Goal: Submit feedback/report problem

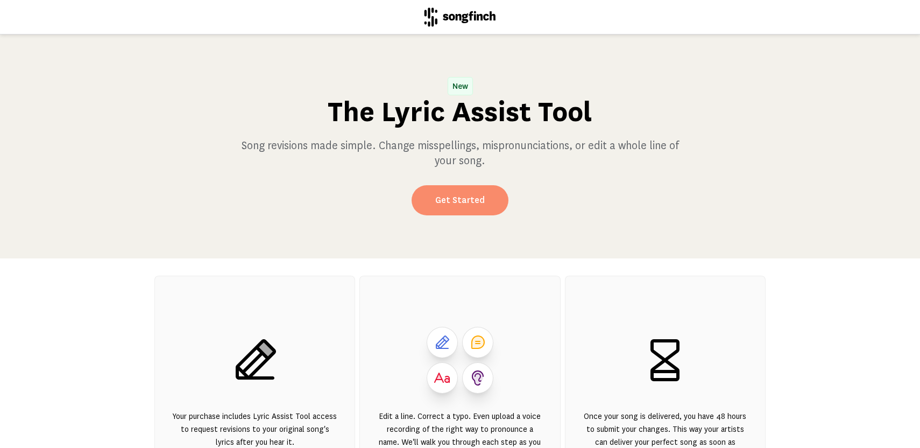
click at [482, 198] on link "Get Started" at bounding box center [460, 200] width 97 height 30
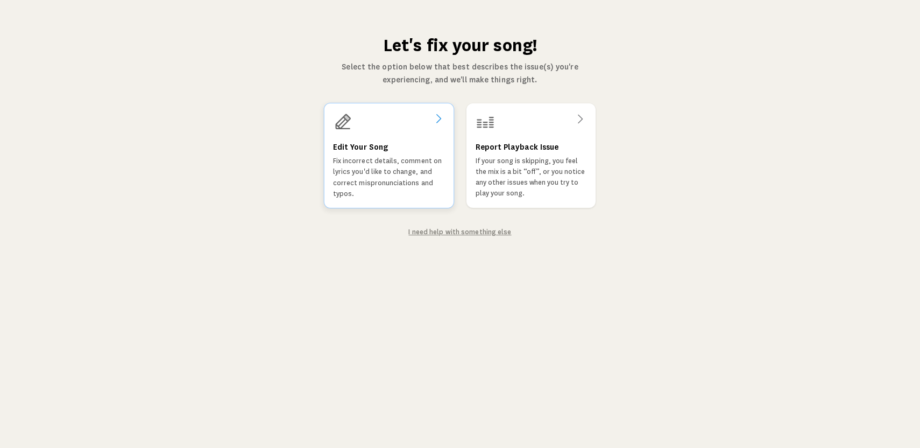
click at [400, 177] on p "Fix incorrect details, comment on lyrics you'd like to change, and correct misp…" at bounding box center [389, 177] width 112 height 44
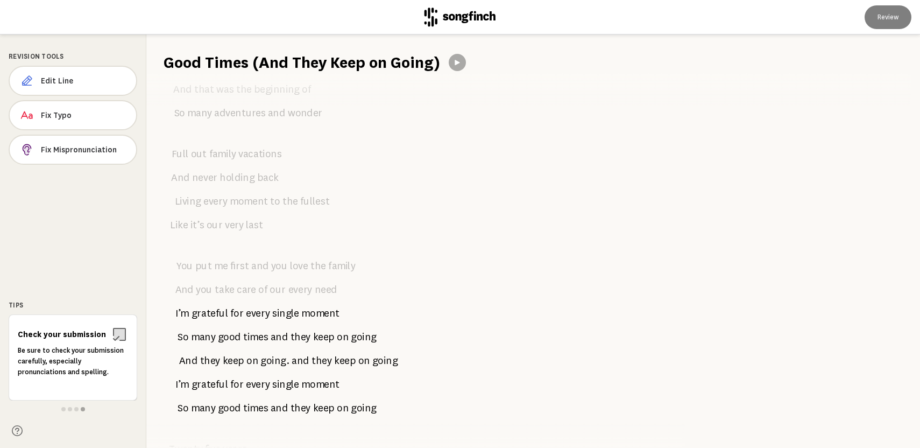
scroll to position [1138, 0]
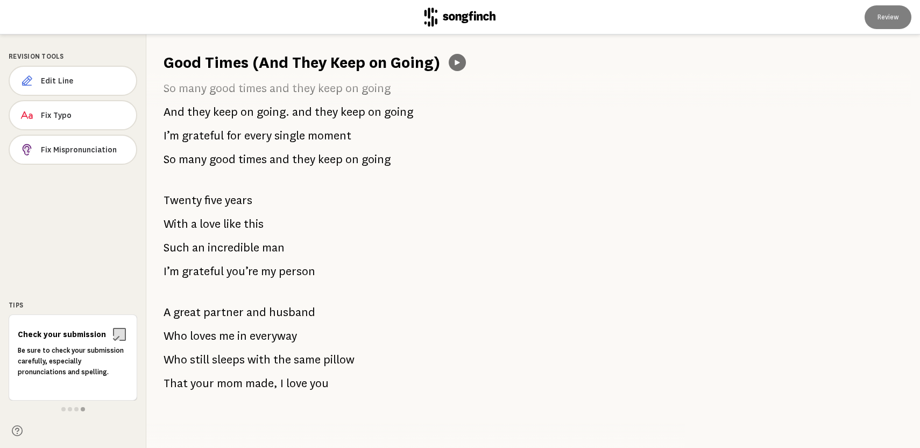
click at [459, 63] on icon at bounding box center [457, 62] width 9 height 9
click at [459, 62] on icon at bounding box center [457, 62] width 9 height 9
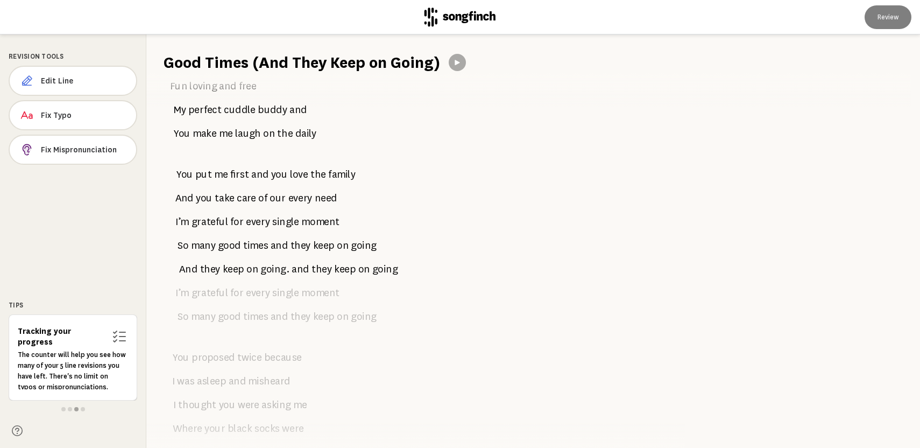
scroll to position [0, 0]
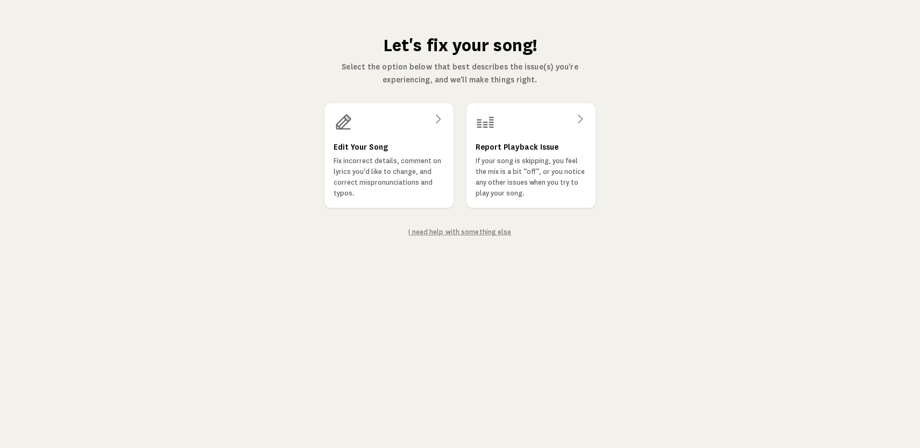
click at [463, 231] on link "I need help with something else" at bounding box center [459, 232] width 103 height 8
click at [439, 118] on icon at bounding box center [438, 118] width 13 height 13
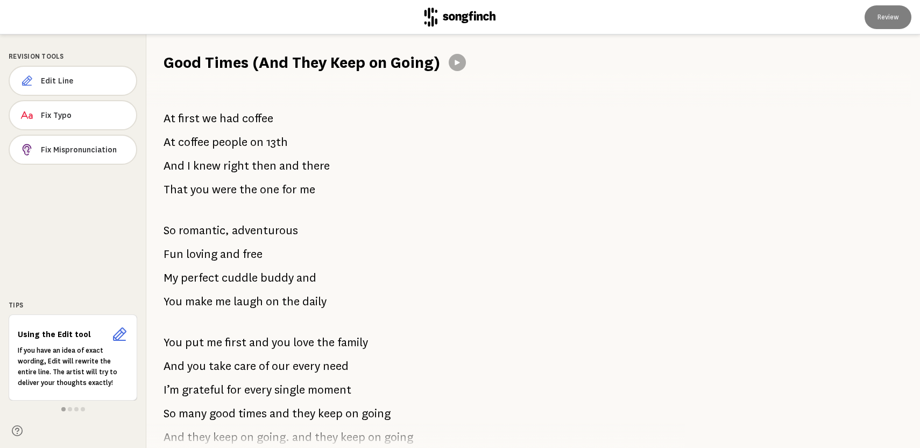
click at [460, 61] on icon at bounding box center [457, 62] width 9 height 9
click at [457, 63] on icon at bounding box center [457, 62] width 9 height 9
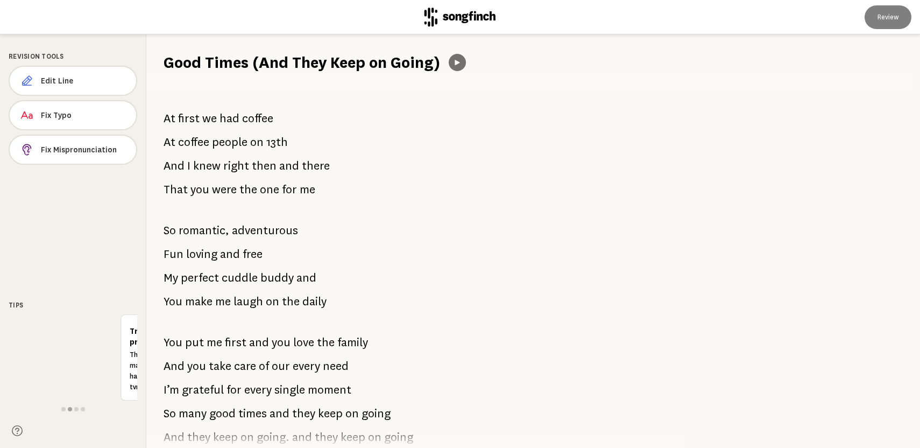
click at [455, 62] on icon at bounding box center [457, 62] width 5 height 5
